Goal: Transaction & Acquisition: Subscribe to service/newsletter

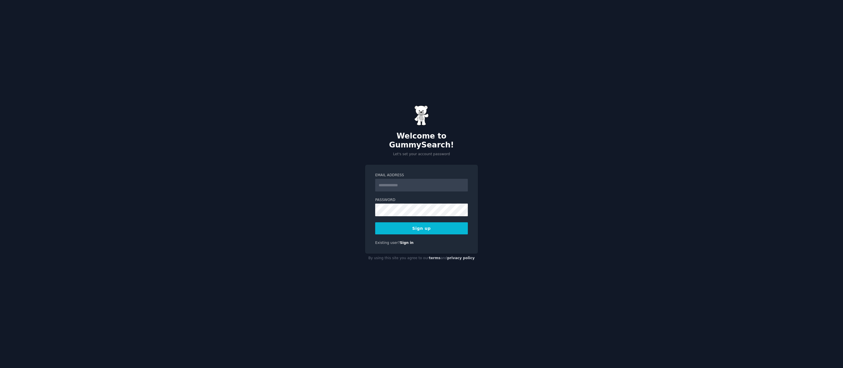
click at [393, 184] on input "Email Address" at bounding box center [421, 185] width 93 height 13
click at [344, 190] on div "Welcome to GummySearch! Let's set your account password Email Address Password …" at bounding box center [421, 184] width 843 height 368
type input "**********"
click at [359, 218] on div "**********" at bounding box center [421, 184] width 843 height 368
click at [404, 222] on button "Sign up" at bounding box center [421, 228] width 93 height 12
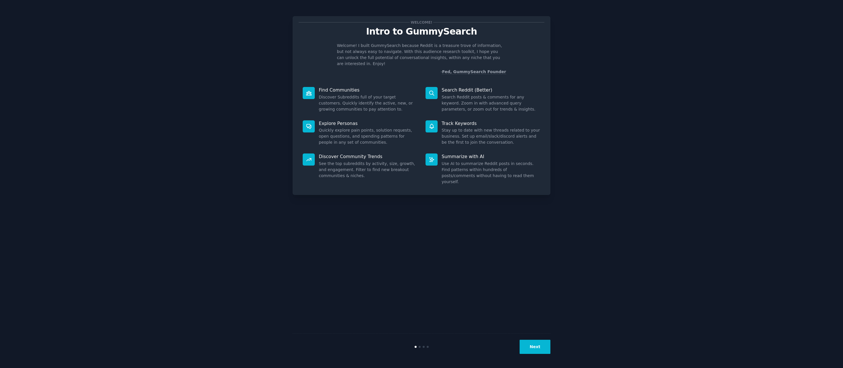
click at [536, 348] on button "Next" at bounding box center [534, 346] width 31 height 14
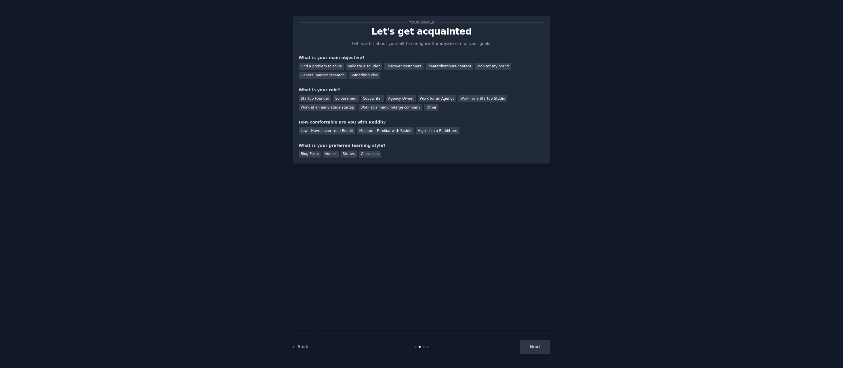
click at [536, 348] on div "Next" at bounding box center [507, 346] width 86 height 14
click at [329, 69] on div "Find a problem to solve" at bounding box center [321, 66] width 45 height 7
click at [540, 341] on div "Next" at bounding box center [507, 346] width 86 height 14
click at [539, 346] on div "Next" at bounding box center [507, 346] width 86 height 14
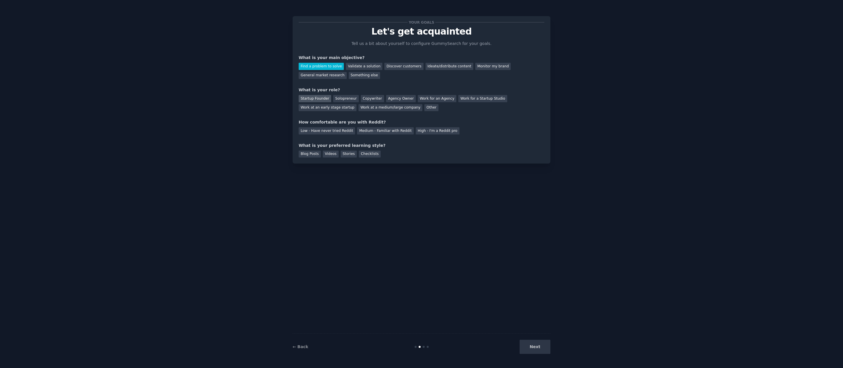
click at [322, 100] on div "Startup Founder" at bounding box center [315, 98] width 33 height 7
click at [394, 129] on div "Medium - Familiar with Reddit" at bounding box center [385, 130] width 56 height 7
click at [317, 153] on div "Blog Posts" at bounding box center [310, 153] width 22 height 7
click at [334, 150] on div "Blog Posts Videos Stories Checklists" at bounding box center [422, 152] width 246 height 9
click at [525, 347] on button "Next" at bounding box center [534, 346] width 31 height 14
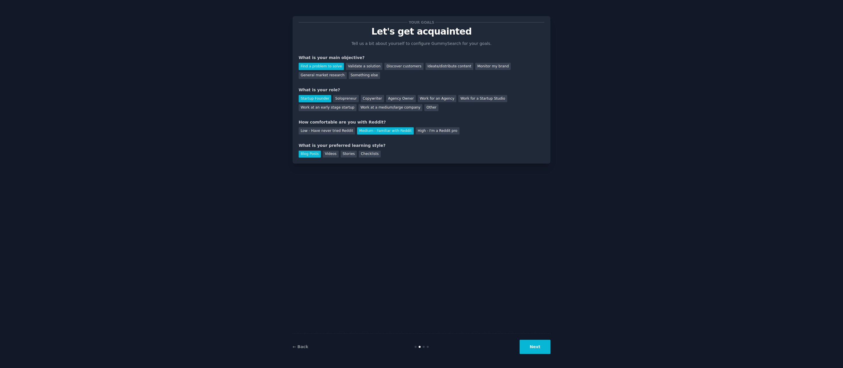
click at [532, 344] on button "Next" at bounding box center [534, 346] width 31 height 14
click at [379, 206] on div "Your goals Let's get acquainted Tell us a bit about yourself to configure Gummy…" at bounding box center [422, 183] width 258 height 351
click at [313, 67] on div "Find a problem to solve" at bounding box center [321, 66] width 45 height 7
click at [317, 99] on div "Startup Founder" at bounding box center [315, 98] width 33 height 7
click at [364, 130] on div "Medium - Familiar with Reddit" at bounding box center [385, 130] width 56 height 7
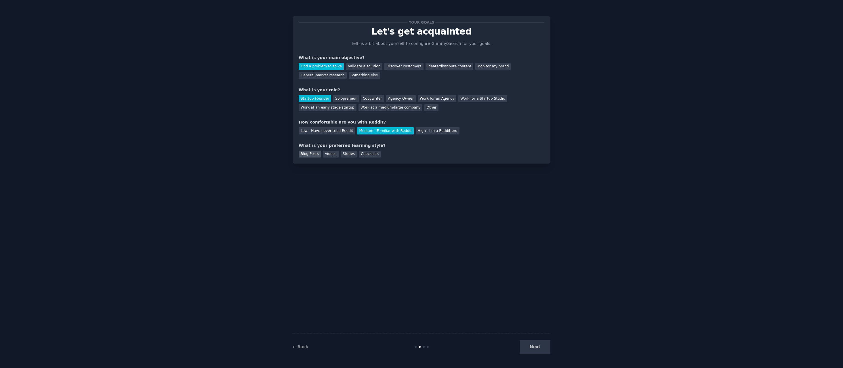
click at [307, 153] on div "Blog Posts" at bounding box center [310, 153] width 22 height 7
click at [536, 344] on button "Next" at bounding box center [534, 346] width 31 height 14
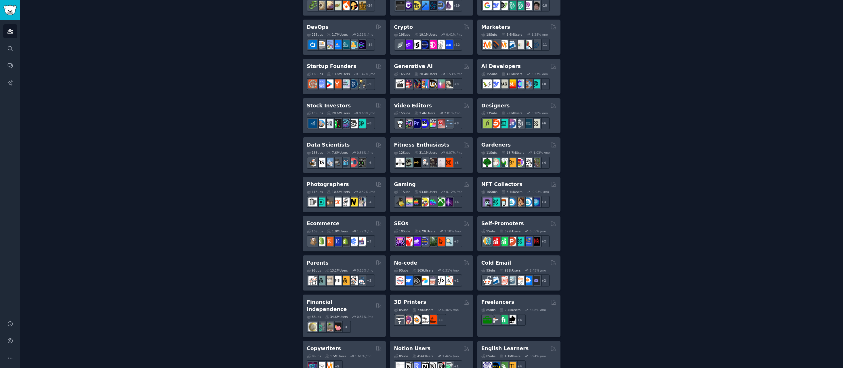
scroll to position [134, 0]
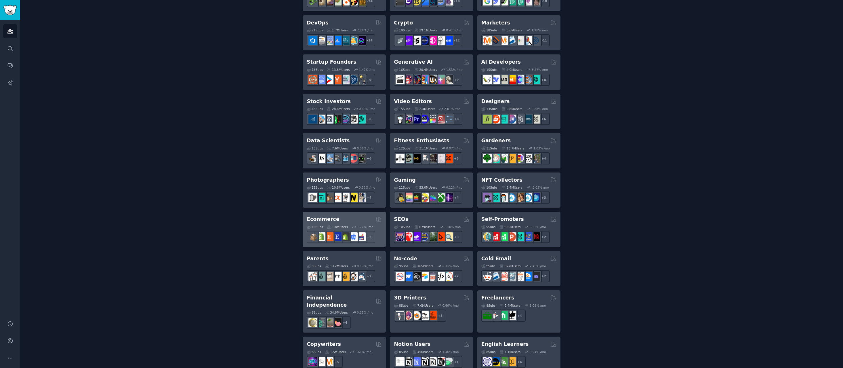
click at [324, 216] on h2 "Ecommerce" at bounding box center [323, 218] width 33 height 7
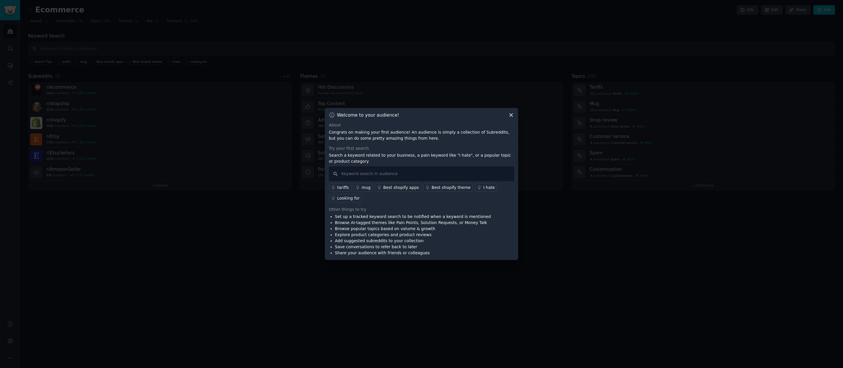
click at [510, 116] on icon at bounding box center [511, 115] width 6 height 6
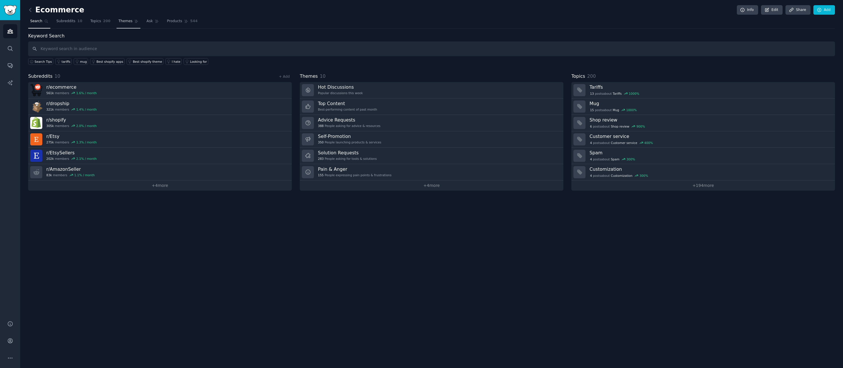
click at [125, 20] on span "Themes" at bounding box center [126, 21] width 14 height 5
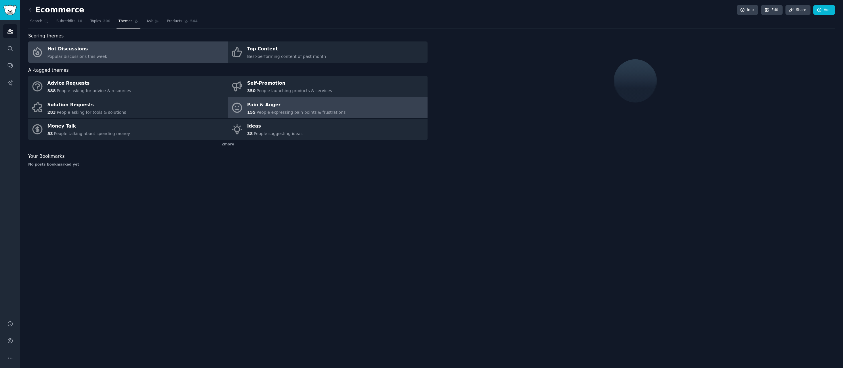
click at [277, 102] on div "Pain & Anger" at bounding box center [296, 104] width 98 height 9
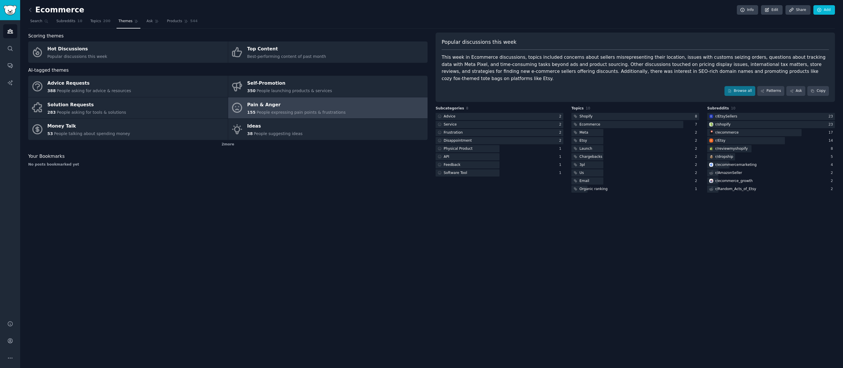
click at [638, 68] on div "This week in Ecommerce discussions, topics included concerns about sellers misr…" at bounding box center [635, 68] width 387 height 28
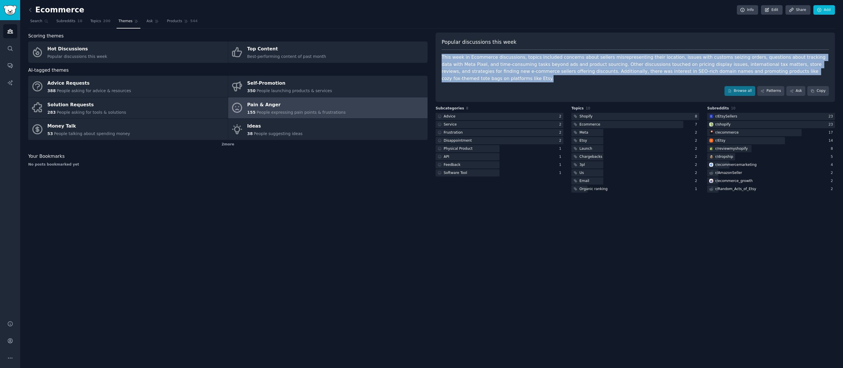
click at [638, 68] on div "This week in Ecommerce discussions, topics included concerns about sellers misr…" at bounding box center [635, 68] width 387 height 28
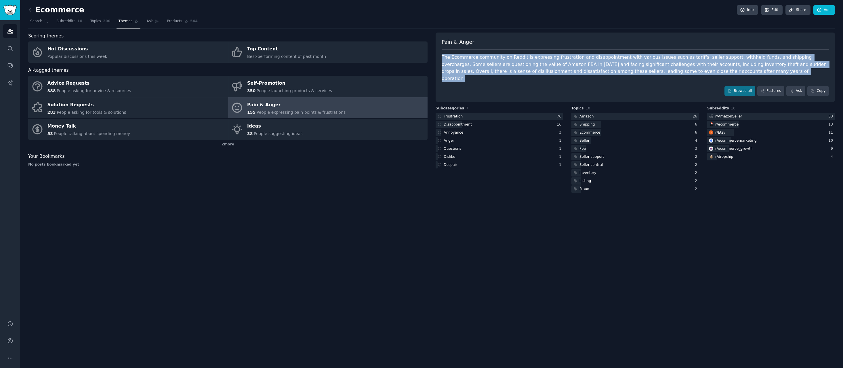
copy div "This week in Ecommerce discussions, topics included concerns about sellers misr…"
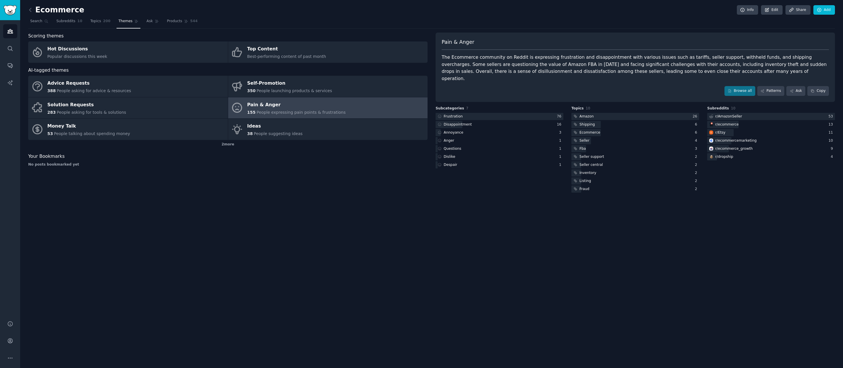
click at [115, 182] on div "Scoring themes Hot Discussions Popular discussions this week Top Content Best-p…" at bounding box center [227, 113] width 399 height 161
click at [31, 12] on icon at bounding box center [30, 10] width 6 height 6
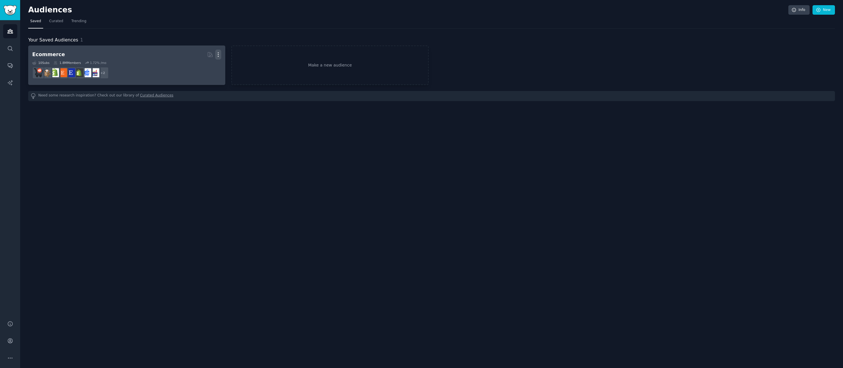
click at [218, 55] on icon "button" at bounding box center [218, 54] width 6 height 6
click at [205, 67] on p "Delete" at bounding box center [202, 67] width 13 height 6
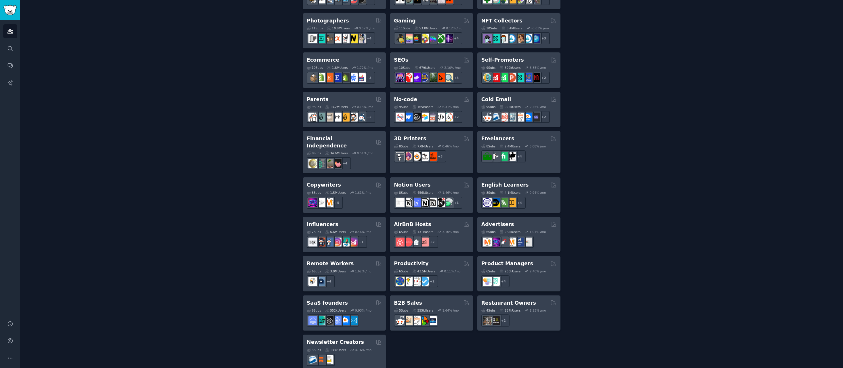
scroll to position [296, 0]
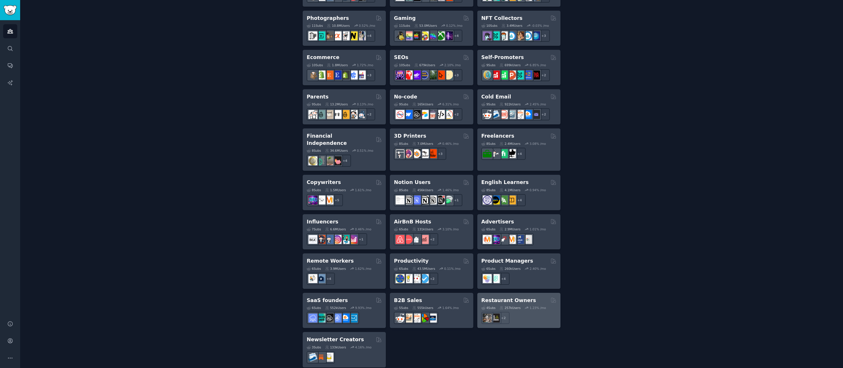
click at [499, 297] on h2 "Restaurant Owners" at bounding box center [508, 300] width 55 height 7
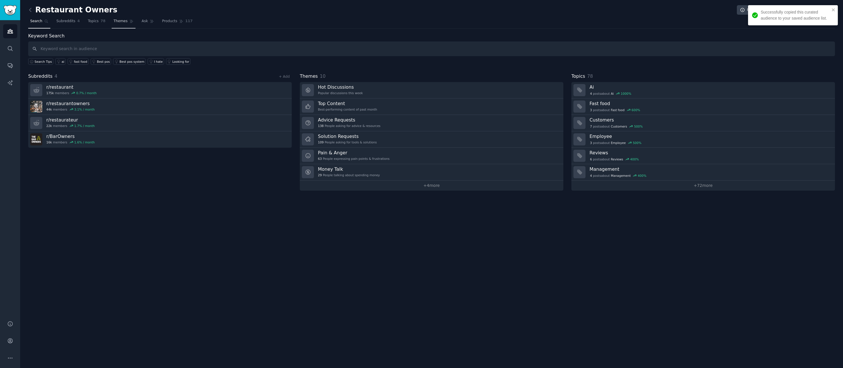
click at [123, 20] on span "Themes" at bounding box center [121, 21] width 14 height 5
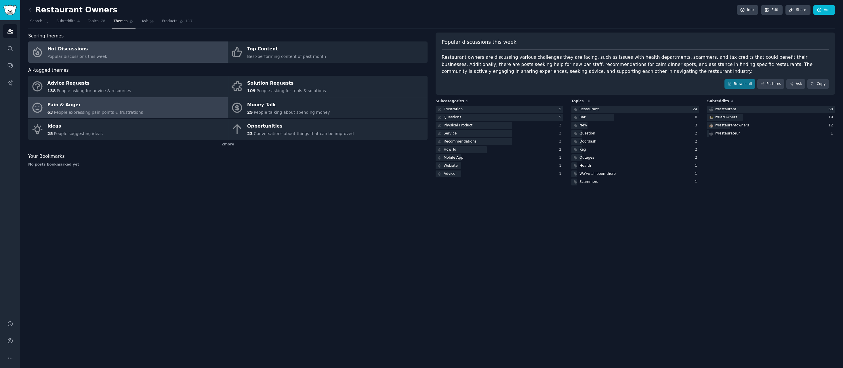
click at [164, 110] on link "Pain & Anger 63 People expressing pain points & frustrations" at bounding box center [128, 107] width 200 height 21
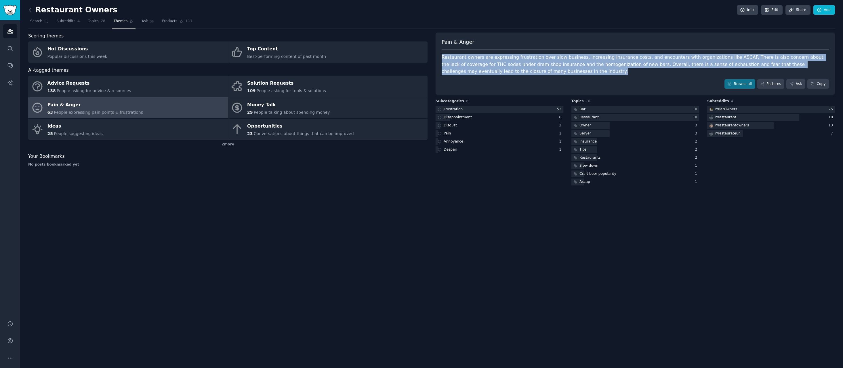
drag, startPoint x: 486, startPoint y: 61, endPoint x: 442, endPoint y: 57, distance: 44.2
click at [442, 57] on div "Restaurant owners are expressing frustration over slow business, increasing ins…" at bounding box center [635, 64] width 387 height 21
copy div "Restaurant owners are expressing frustration over slow business, increasing ins…"
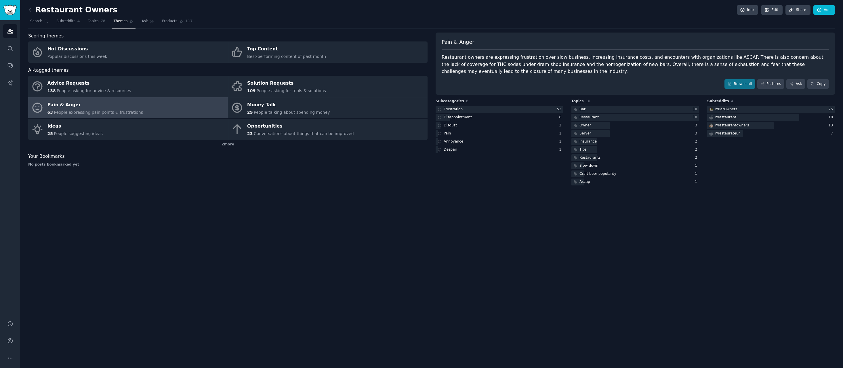
click at [125, 205] on div "Restaurant Owners Info Edit Share Add Search Subreddits 4 Topics 78 Themes Ask …" at bounding box center [431, 184] width 823 height 368
